Goal: Find specific page/section: Find specific page/section

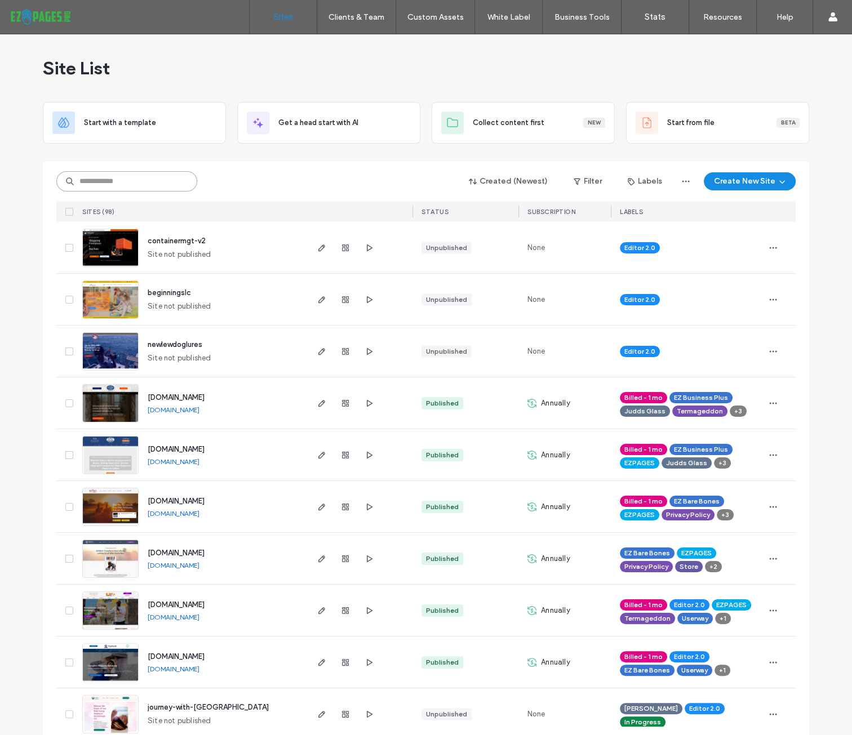
drag, startPoint x: 157, startPoint y: 189, endPoint x: 143, endPoint y: 183, distance: 15.9
click at [157, 189] on input at bounding box center [126, 181] width 141 height 20
click at [143, 183] on input at bounding box center [126, 181] width 141 height 20
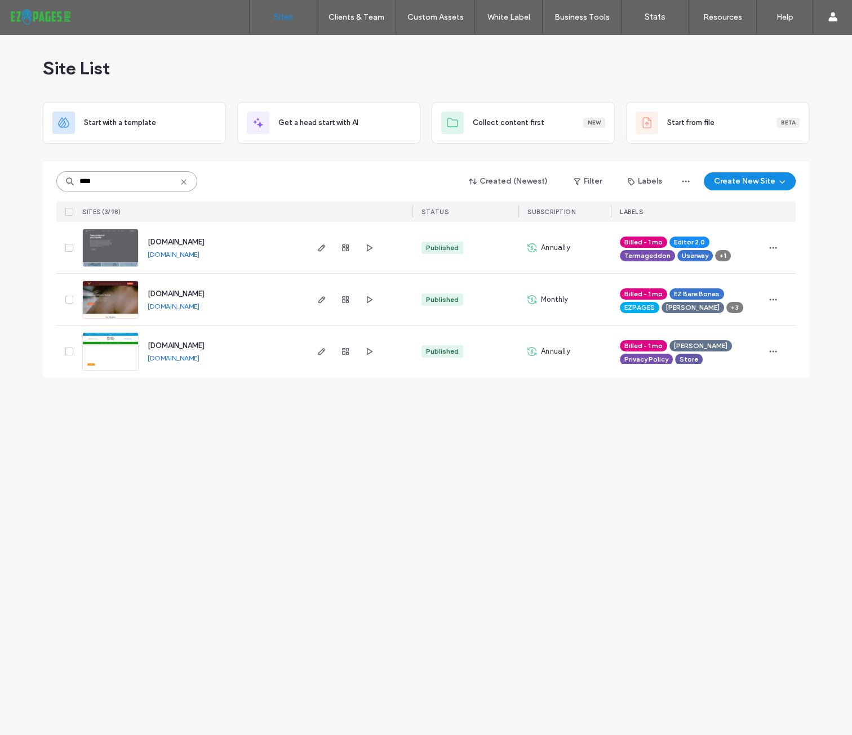
type input "****"
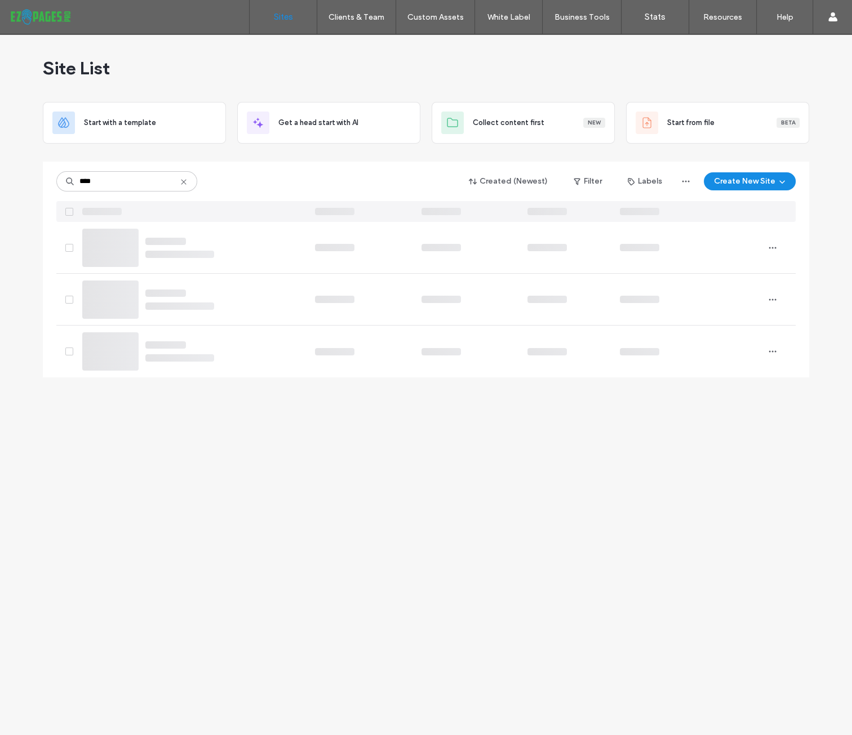
click at [186, 242] on div at bounding box center [179, 248] width 69 height 20
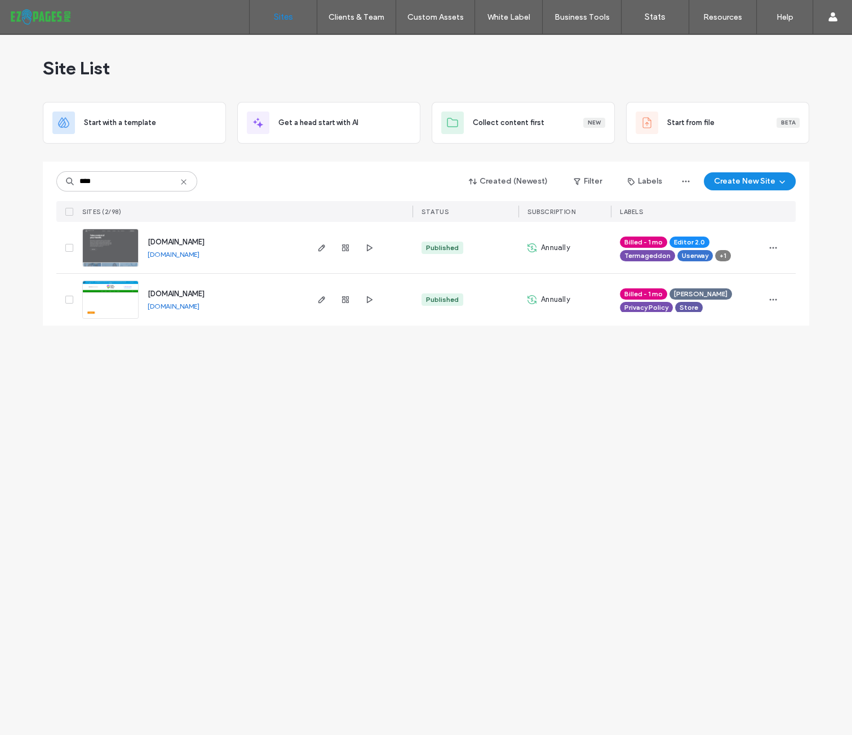
click at [197, 238] on span "www.healrhealth.net" at bounding box center [176, 242] width 57 height 8
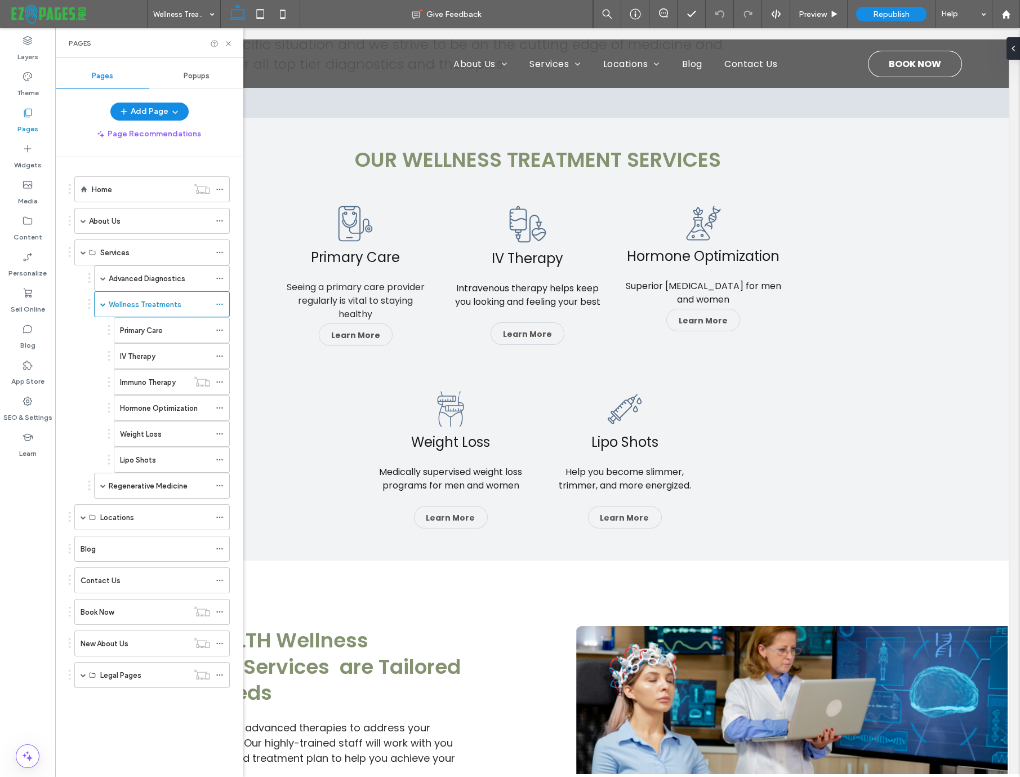
scroll to position [479, 0]
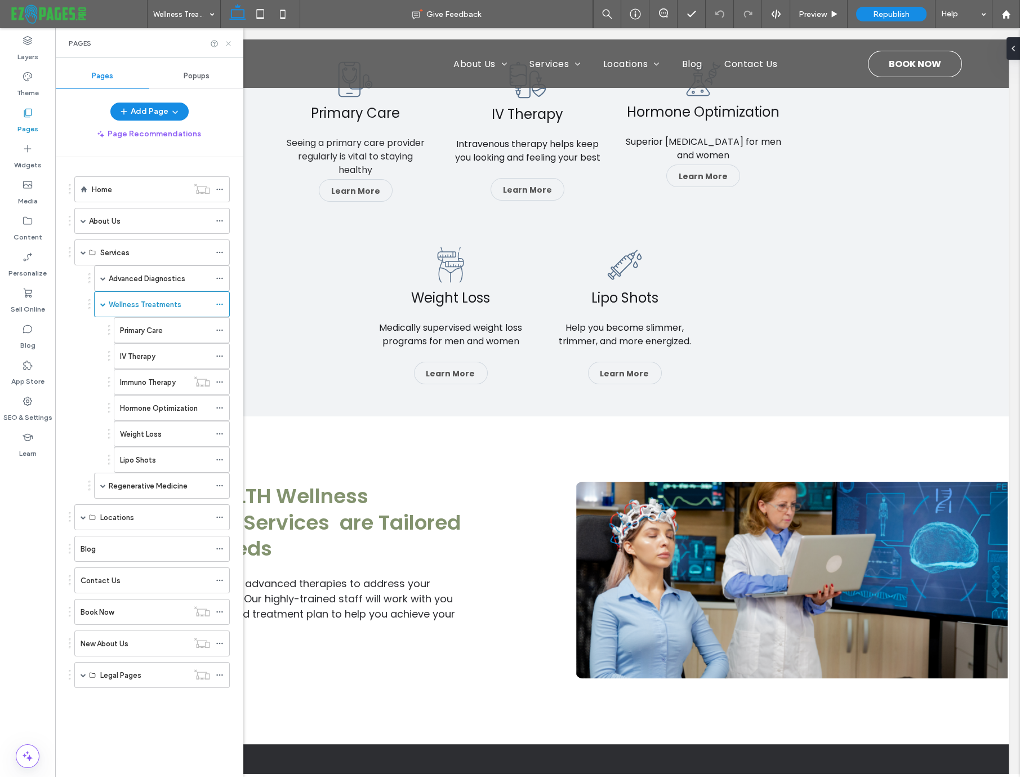
click at [232, 44] on icon at bounding box center [228, 43] width 8 height 8
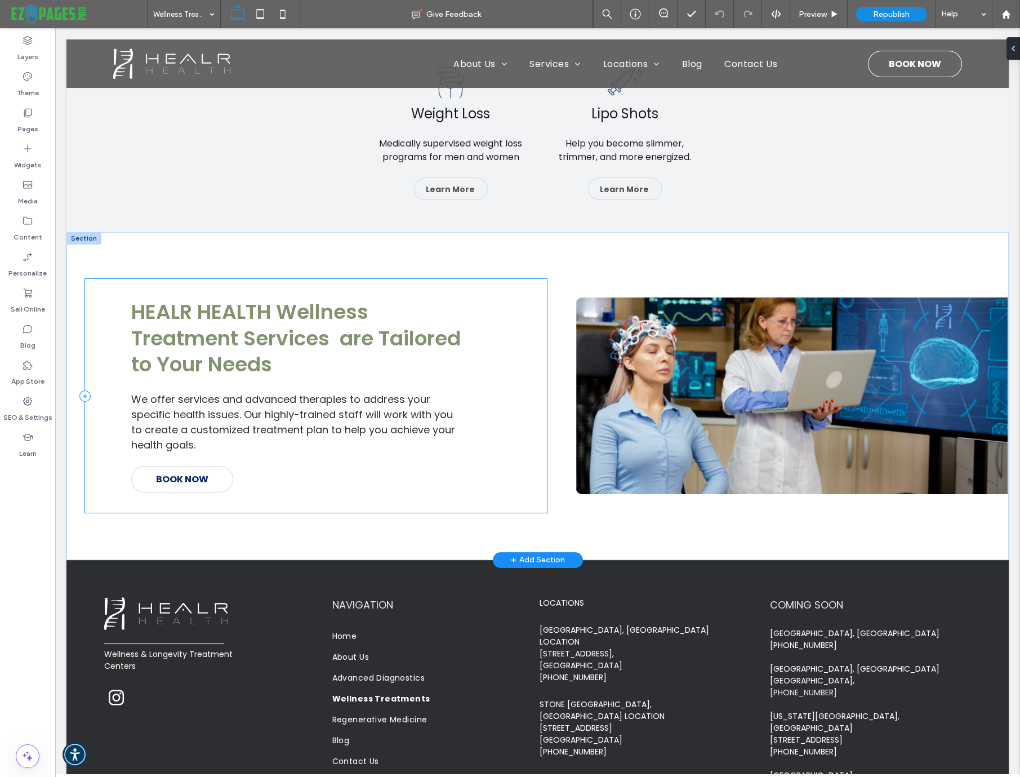
scroll to position [670, 0]
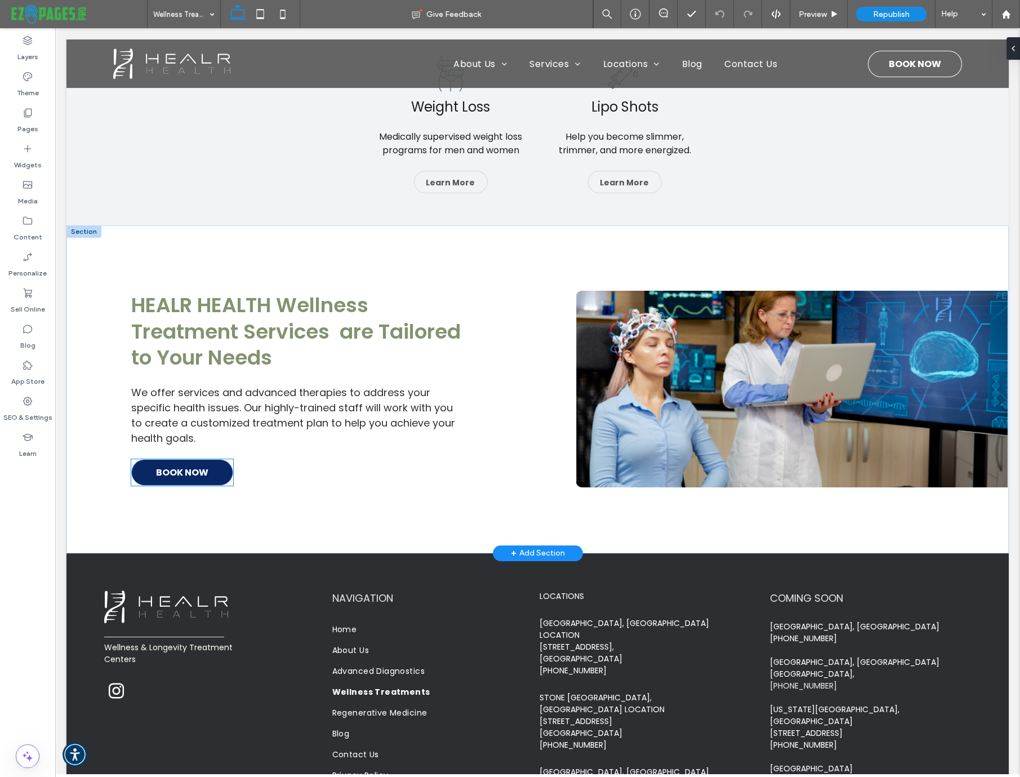
click at [207, 477] on span "BOOK NOW" at bounding box center [182, 472] width 52 height 25
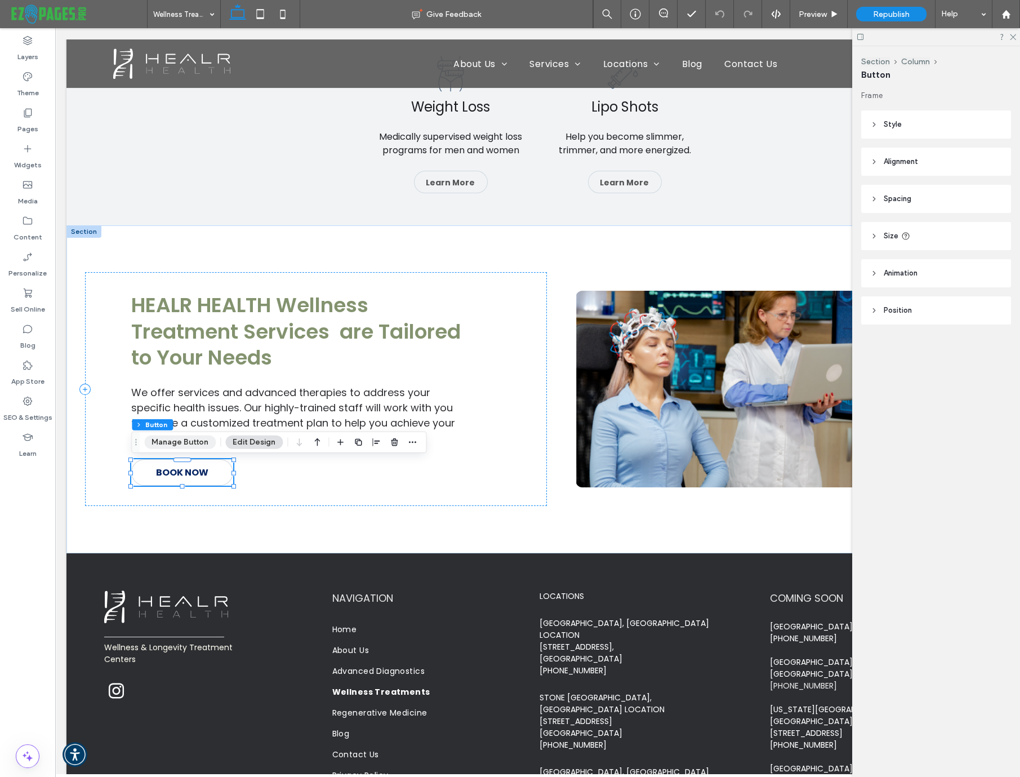
click at [201, 443] on button "Manage Button" at bounding box center [180, 442] width 72 height 14
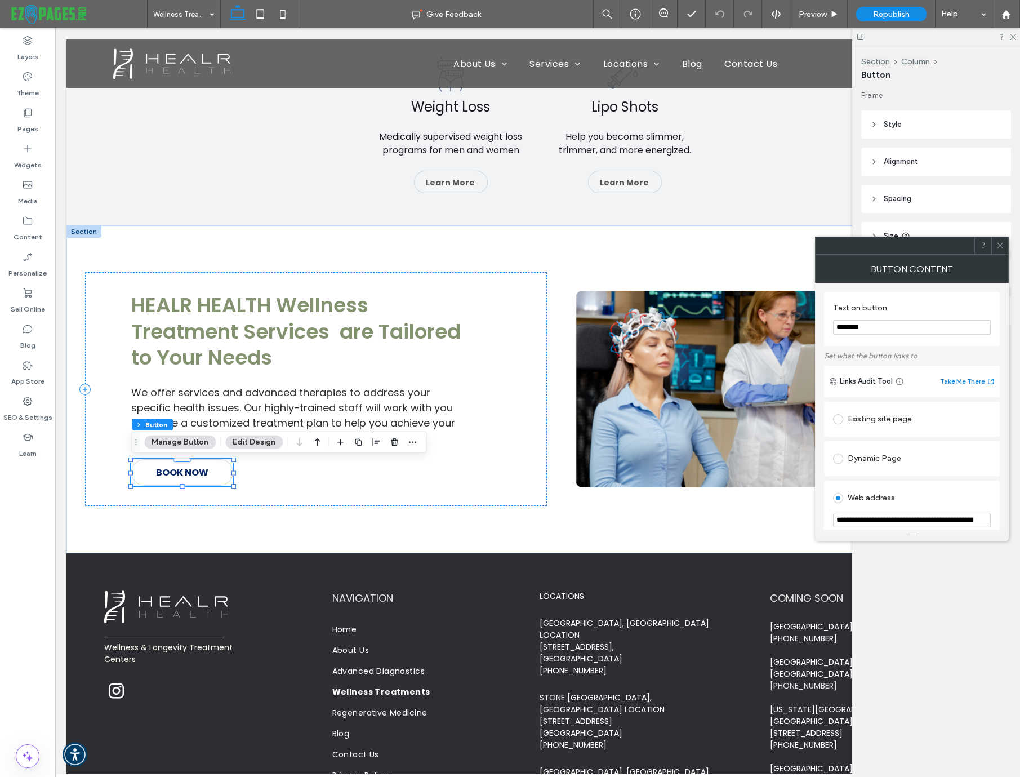
scroll to position [0, 118]
drag, startPoint x: 874, startPoint y: 522, endPoint x: 999, endPoint y: 511, distance: 125.0
click at [999, 511] on div "**********" at bounding box center [912, 548] width 176 height 134
click at [895, 420] on div "Existing site page" at bounding box center [912, 419] width 158 height 18
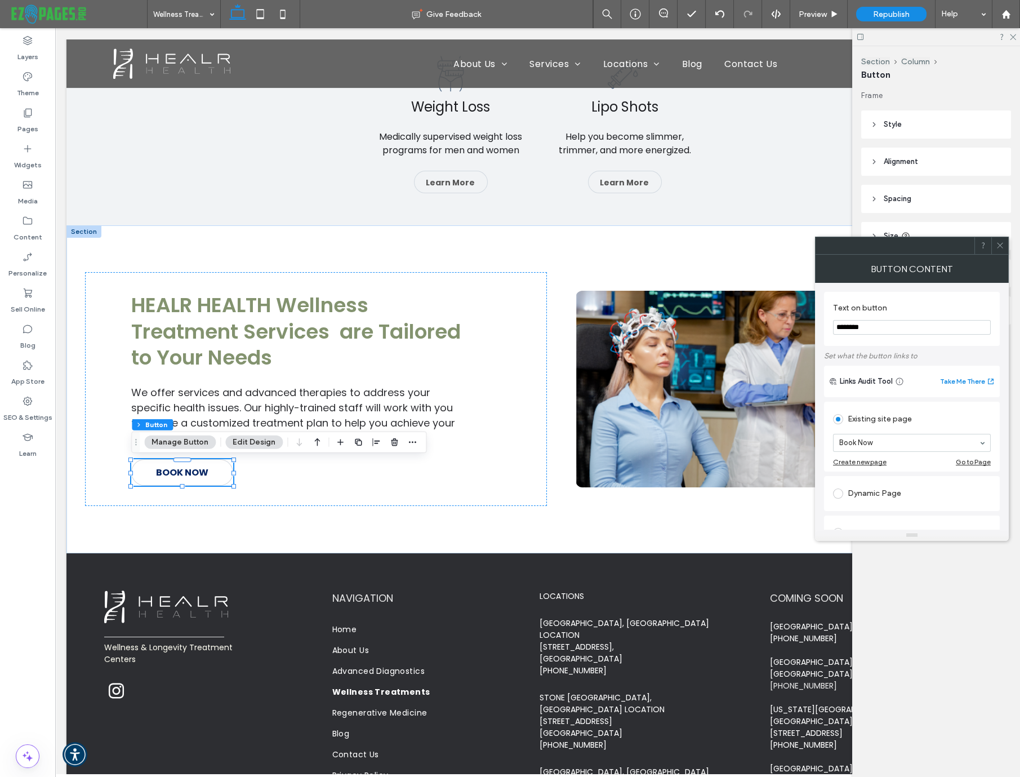
click at [997, 243] on icon at bounding box center [1000, 245] width 8 height 8
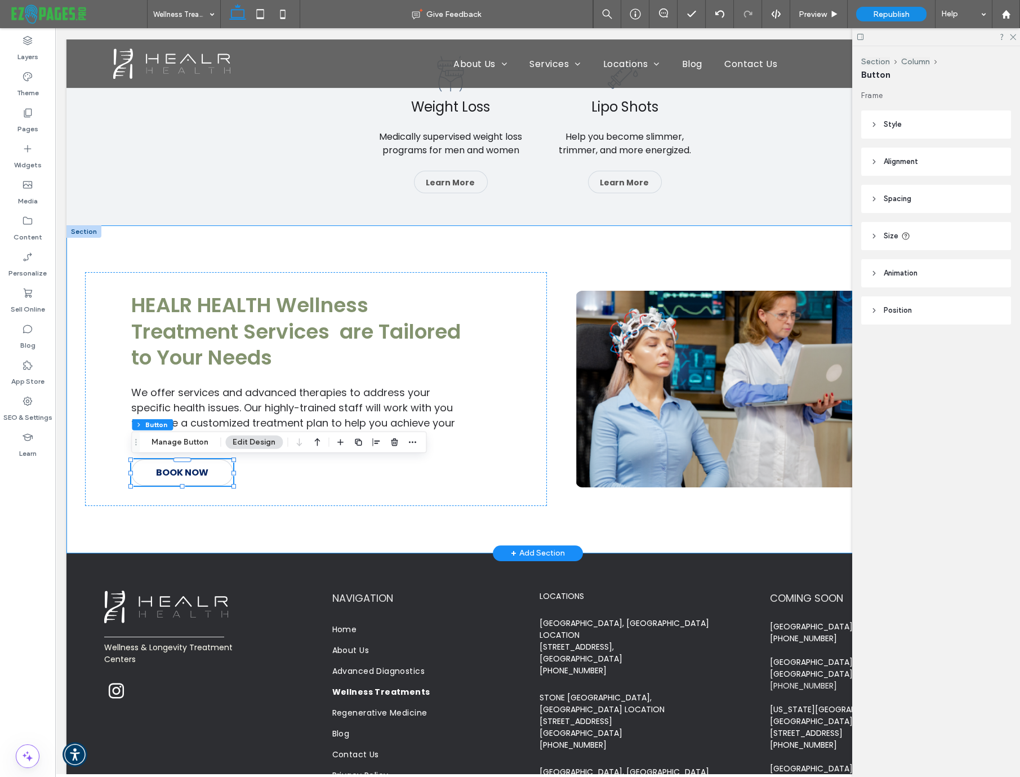
click at [454, 242] on div "HEALR HEALTH Wellness Treatment Services are Tailored to Your Needs We offer se…" at bounding box center [537, 389] width 943 height 328
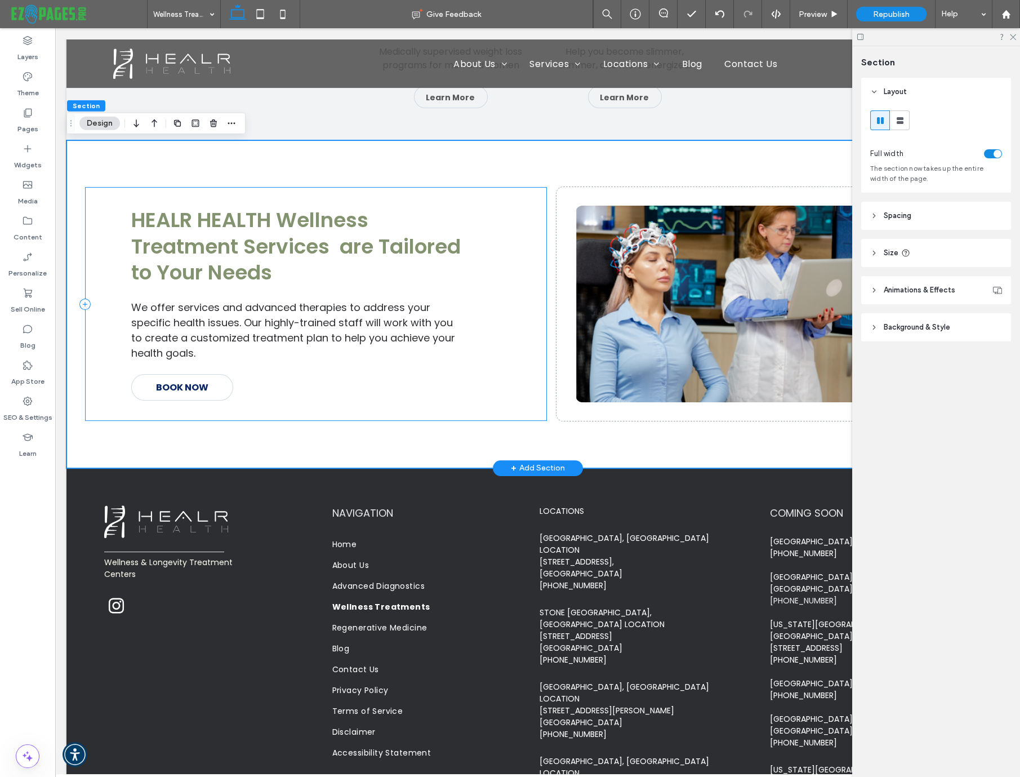
scroll to position [754, 0]
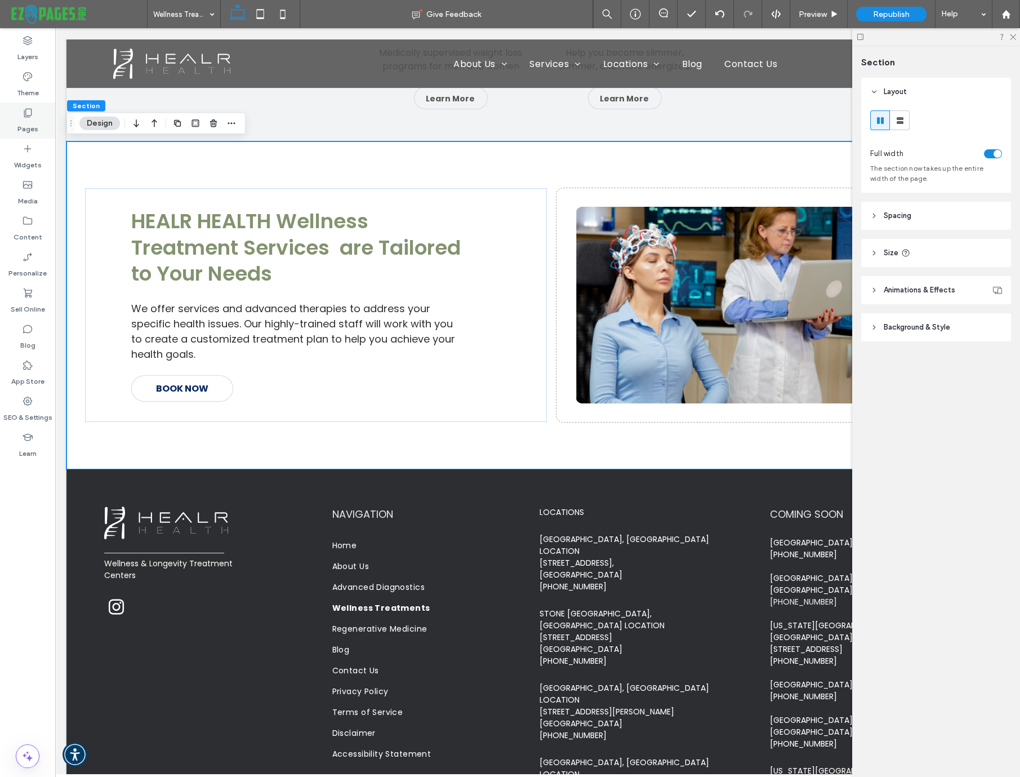
click at [29, 117] on icon at bounding box center [27, 112] width 11 height 11
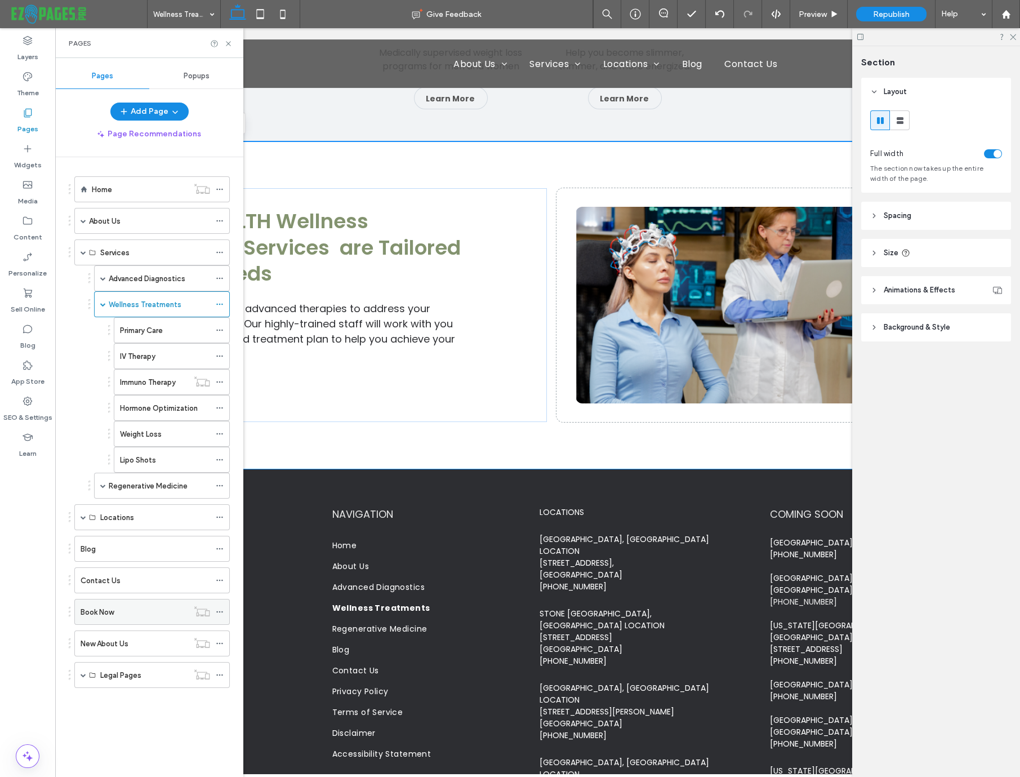
click at [131, 606] on div "Book Now" at bounding box center [135, 612] width 108 height 12
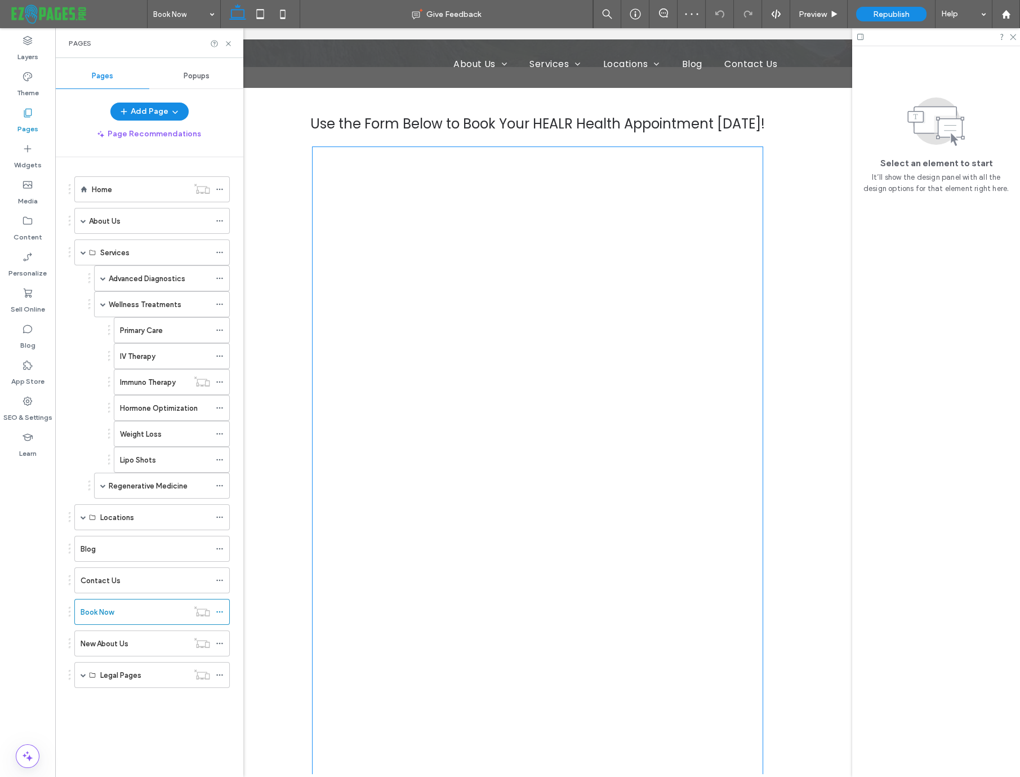
scroll to position [82, 0]
